Goal: Task Accomplishment & Management: Manage account settings

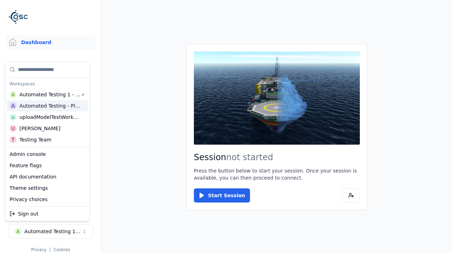
click at [226, 127] on html "Support Dashboard Assets 3D Models Scenes Datasets Recordings Support Documenta…" at bounding box center [226, 127] width 452 height 254
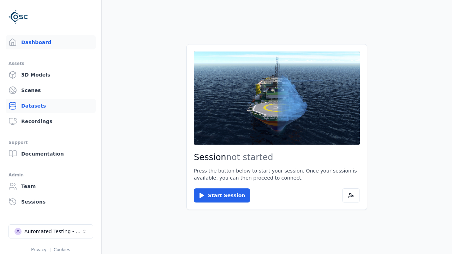
click at [50, 106] on link "Datasets" at bounding box center [51, 106] width 90 height 14
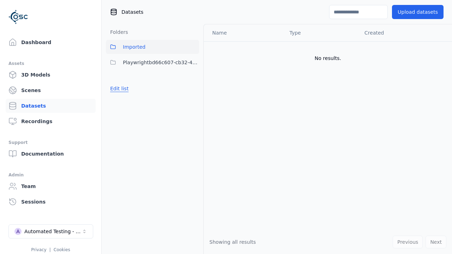
click at [118, 89] on button "Edit list" at bounding box center [119, 88] width 27 height 13
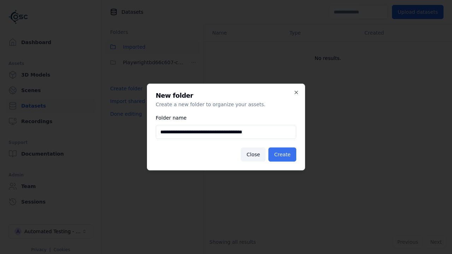
type input "**********"
click at [283, 155] on button "Create" at bounding box center [282, 154] width 28 height 14
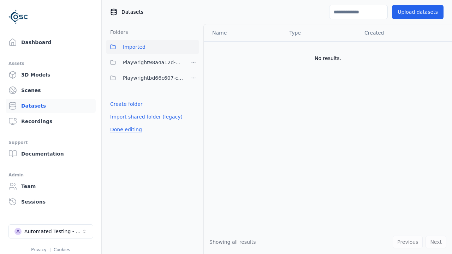
click at [124, 129] on button "Done editing" at bounding box center [126, 129] width 40 height 13
click at [118, 123] on button "Done editing" at bounding box center [126, 129] width 40 height 13
click at [193, 62] on html "Support Dashboard Assets 3D Models Scenes Datasets Recordings Support Documenta…" at bounding box center [226, 127] width 452 height 254
click at [193, 88] on div "Share" at bounding box center [195, 88] width 47 height 11
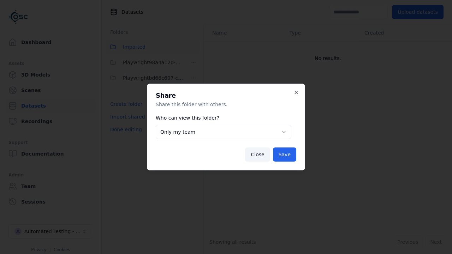
click at [223, 132] on body "**********" at bounding box center [226, 127] width 452 height 254
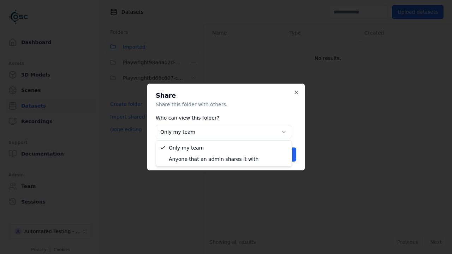
select select "****"
click at [285, 155] on button "Save" at bounding box center [284, 154] width 23 height 14
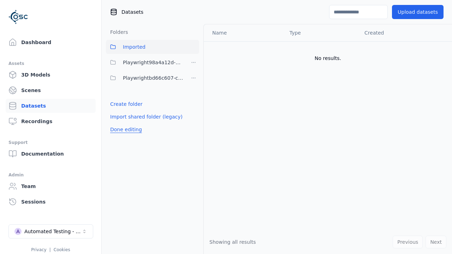
click at [124, 129] on button "Done editing" at bounding box center [126, 129] width 40 height 13
click at [51, 231] on div "Automated Testing - Playwright" at bounding box center [52, 231] width 57 height 7
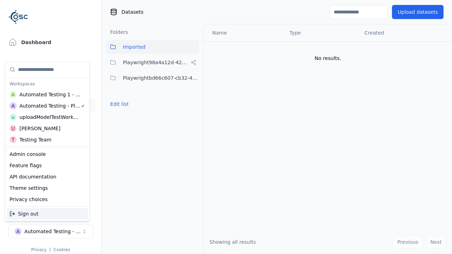
click at [46, 94] on div "Automated Testing 1 - Playwright" at bounding box center [49, 94] width 61 height 7
click at [226, 127] on html "Support Dashboard Assets 3D Models Scenes Datasets Recordings Support Documenta…" at bounding box center [226, 127] width 452 height 254
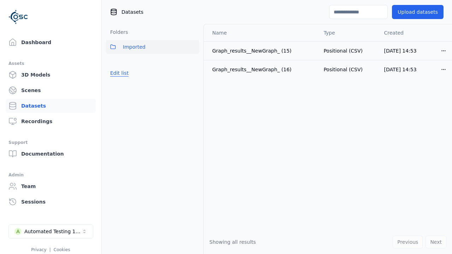
click at [118, 73] on button "Edit list" at bounding box center [119, 73] width 27 height 13
click at [141, 86] on link "Import shared folder (legacy)" at bounding box center [146, 85] width 72 height 7
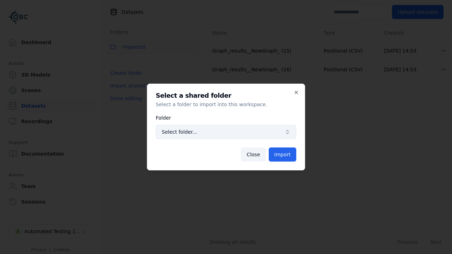
click at [226, 132] on span "Select folder..." at bounding box center [222, 131] width 120 height 7
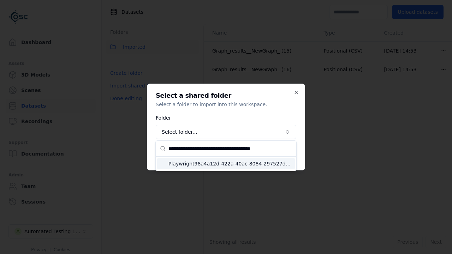
type input "**********"
click at [230, 163] on span "Playwright98a4a12d-422a-40ac-8084-297527dedf50" at bounding box center [229, 163] width 123 height 7
click at [283, 155] on button "Import" at bounding box center [282, 154] width 28 height 14
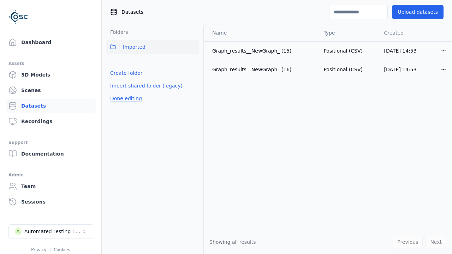
click at [124, 105] on button "Done editing" at bounding box center [126, 98] width 40 height 13
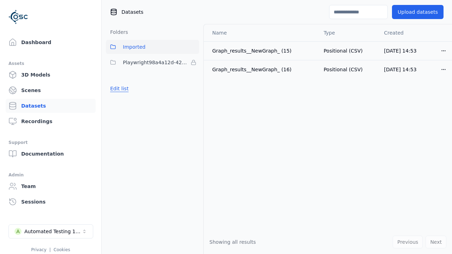
click at [118, 89] on button "Edit list" at bounding box center [119, 88] width 27 height 13
click at [193, 62] on html "Support Dashboard Assets 3D Models Scenes Datasets Recordings Support Documenta…" at bounding box center [226, 127] width 452 height 254
click at [226, 127] on html "Support Dashboard Assets 3D Models Scenes Datasets Recordings Support Documenta…" at bounding box center [226, 127] width 452 height 254
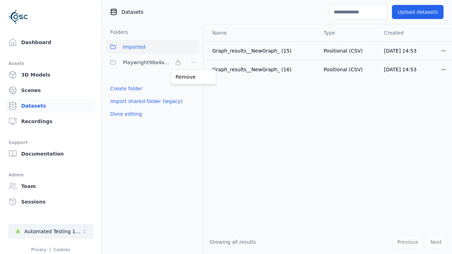
click at [124, 114] on button "Done editing" at bounding box center [126, 114] width 40 height 13
click at [51, 231] on div "Automated Testing 1 - Playwright" at bounding box center [52, 231] width 57 height 7
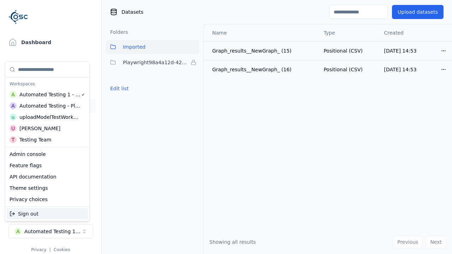
click at [46, 105] on div "Automated Testing - Playwright" at bounding box center [49, 105] width 61 height 7
click at [226, 127] on html "Support Dashboard Assets 3D Models Scenes Datasets Recordings Support Documenta…" at bounding box center [226, 127] width 452 height 254
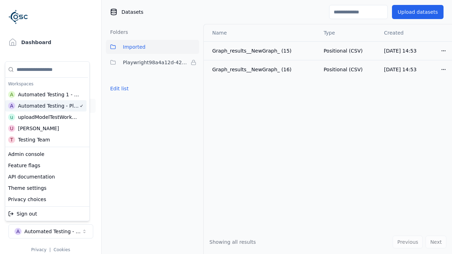
scroll to position [0, 1]
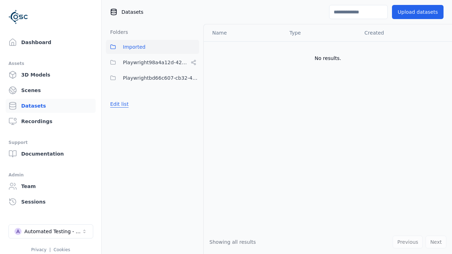
click at [118, 104] on button "Edit list" at bounding box center [119, 104] width 27 height 13
click at [193, 62] on html "Support Dashboard Assets 3D Models Scenes Datasets Recordings Support Documenta…" at bounding box center [226, 127] width 452 height 254
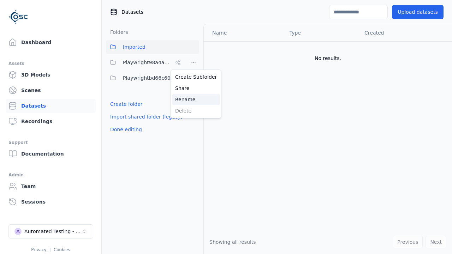
click at [193, 99] on div "Rename" at bounding box center [195, 99] width 47 height 11
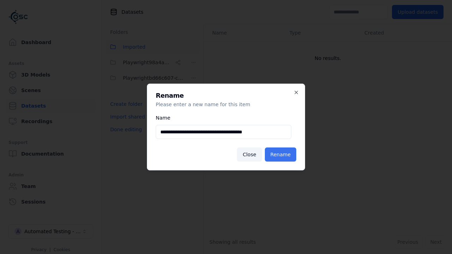
click at [223, 132] on input "**********" at bounding box center [223, 132] width 135 height 14
type input "**********"
click at [282, 155] on button "Rename" at bounding box center [280, 154] width 31 height 14
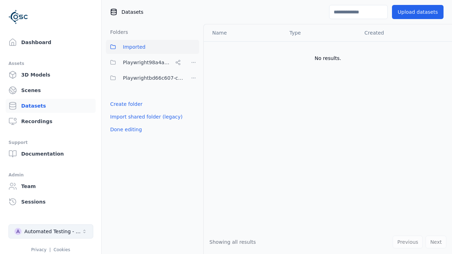
click at [124, 129] on button "Done editing" at bounding box center [126, 129] width 40 height 13
click at [51, 231] on div "Automated Testing - Playwright" at bounding box center [52, 231] width 57 height 7
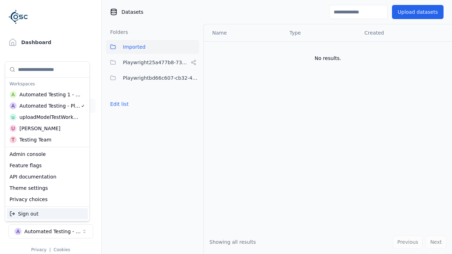
click at [47, 94] on div "Automated Testing 1 - Playwright" at bounding box center [49, 94] width 61 height 7
click at [226, 127] on html "Support Dashboard Assets 3D Models Scenes Datasets Recordings Support Documenta…" at bounding box center [226, 127] width 452 height 254
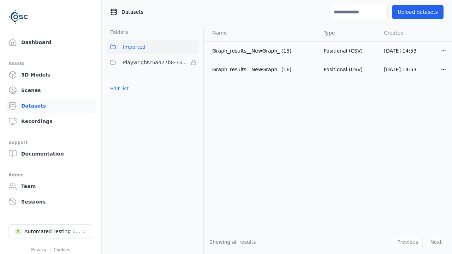
click at [118, 89] on button "Edit list" at bounding box center [119, 88] width 27 height 13
click at [193, 62] on html "Support Dashboard Assets 3D Models Scenes Datasets Recordings Support Documenta…" at bounding box center [226, 127] width 452 height 254
click at [193, 77] on div "Remove" at bounding box center [194, 76] width 42 height 11
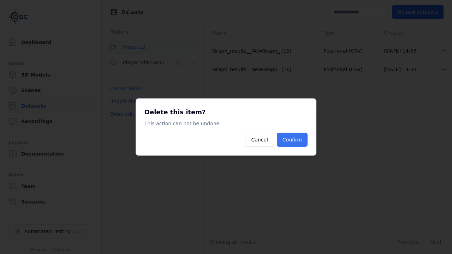
click at [293, 140] on button "Confirm" at bounding box center [292, 140] width 31 height 14
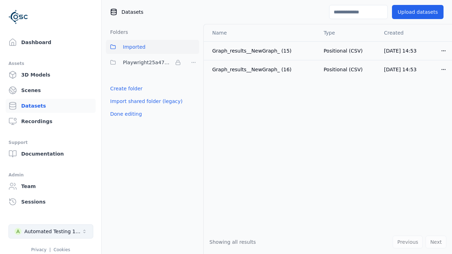
click at [124, 108] on button "Done editing" at bounding box center [126, 114] width 40 height 13
click at [51, 231] on div "Automated Testing 1 - Playwright" at bounding box center [52, 231] width 57 height 7
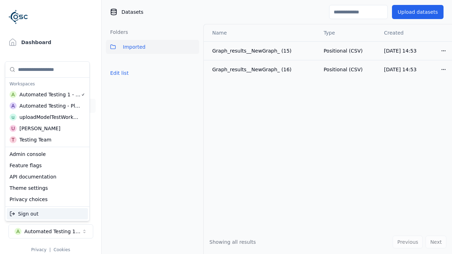
click at [47, 105] on div "Automated Testing - Playwright" at bounding box center [49, 105] width 61 height 7
click at [226, 127] on html "Support Dashboard Assets 3D Models Scenes Datasets Recordings Support Documenta…" at bounding box center [226, 127] width 452 height 254
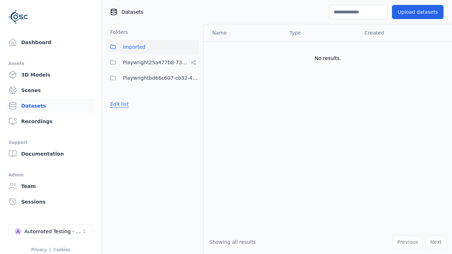
click at [118, 104] on button "Edit list" at bounding box center [119, 104] width 27 height 13
click at [193, 62] on html "Support Dashboard Assets 3D Models Scenes Datasets Recordings Support Documenta…" at bounding box center [226, 127] width 452 height 254
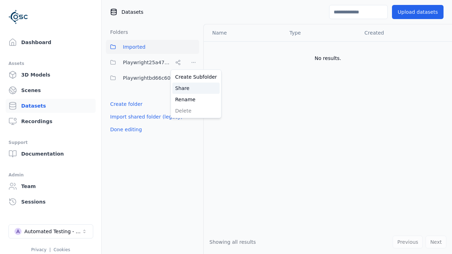
click at [193, 88] on div "Share" at bounding box center [195, 88] width 47 height 11
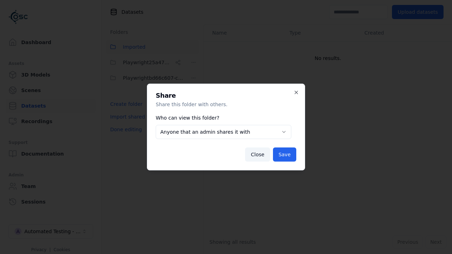
click at [223, 132] on body "**********" at bounding box center [226, 127] width 452 height 254
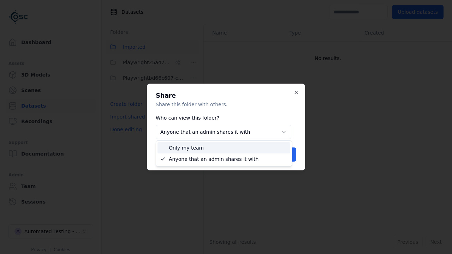
select select "*****"
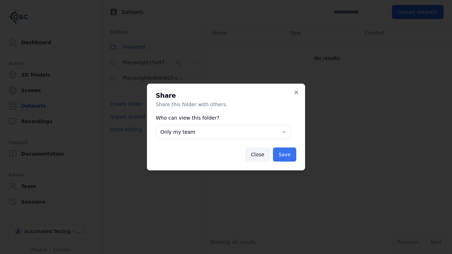
click at [285, 155] on button "Save" at bounding box center [284, 154] width 23 height 14
click at [124, 129] on button "Done editing" at bounding box center [126, 129] width 40 height 13
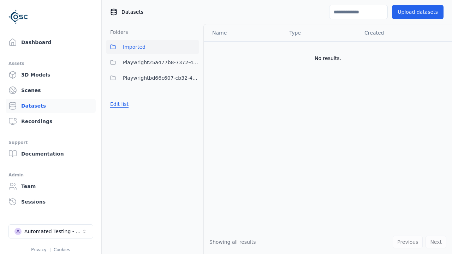
click at [118, 104] on button "Edit list" at bounding box center [119, 104] width 27 height 13
click at [193, 62] on html "Support Dashboard Assets 3D Models Scenes Datasets Recordings Support Documenta…" at bounding box center [226, 127] width 452 height 254
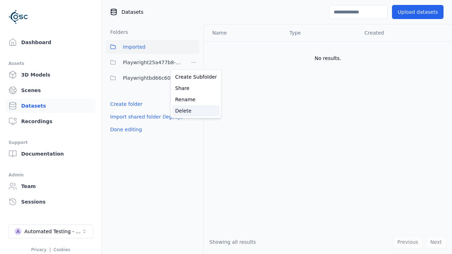
click at [193, 110] on div "Delete" at bounding box center [195, 110] width 47 height 11
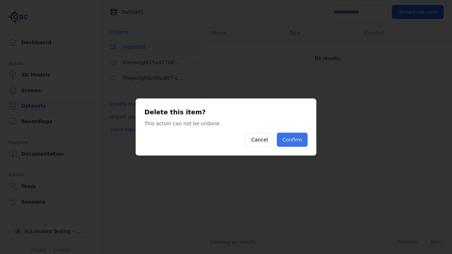
click at [293, 140] on button "Confirm" at bounding box center [292, 140] width 31 height 14
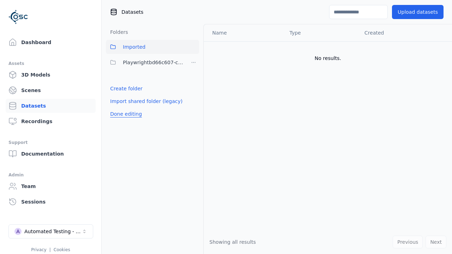
click at [124, 114] on button "Done editing" at bounding box center [126, 114] width 40 height 13
